Goal: Navigation & Orientation: Find specific page/section

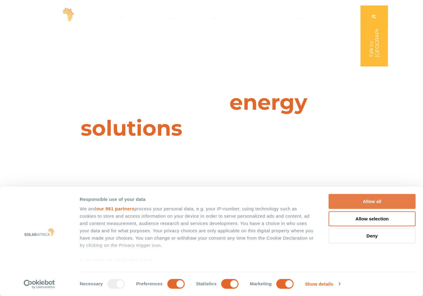
click at [378, 200] on button "Allow all" at bounding box center [372, 201] width 87 height 15
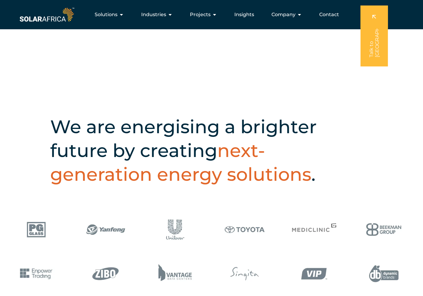
scroll to position [26, 0]
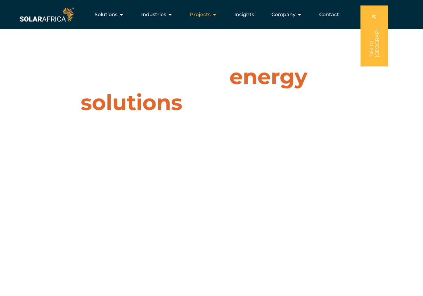
click at [212, 13] on div "Projects Close Projects Open Projects" at bounding box center [203, 15] width 37 height 12
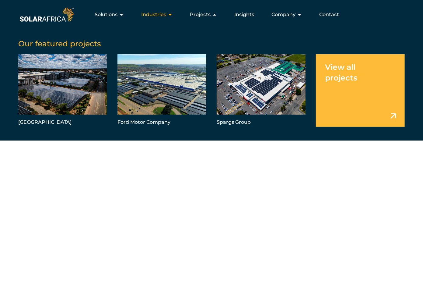
click at [159, 14] on span "Industries" at bounding box center [153, 14] width 25 height 7
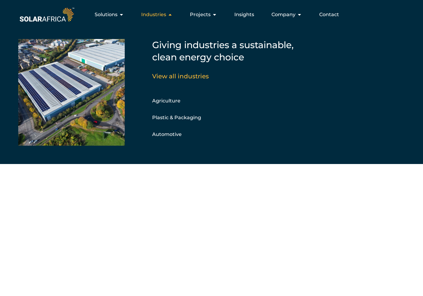
click at [159, 14] on span "Industries" at bounding box center [153, 14] width 25 height 7
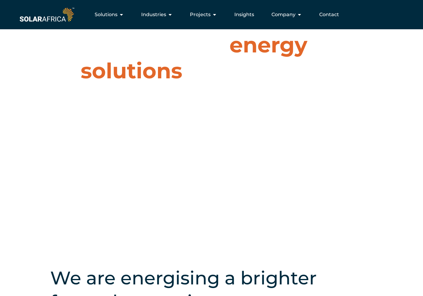
scroll to position [0, 0]
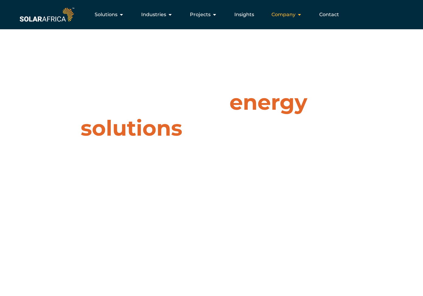
click at [302, 12] on div "Company Close Company Open Company" at bounding box center [287, 15] width 40 height 12
